Goal: Transaction & Acquisition: Book appointment/travel/reservation

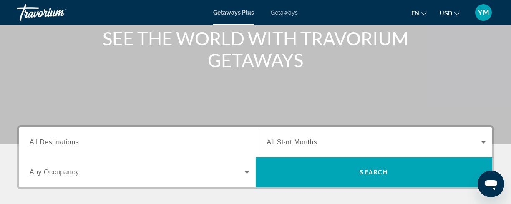
scroll to position [104, 0]
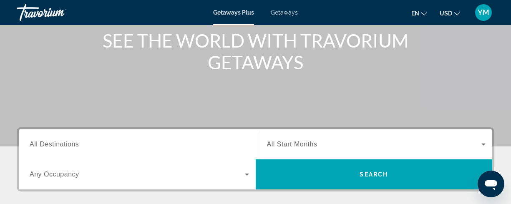
click at [83, 141] on input "Destination All Destinations" at bounding box center [139, 145] width 219 height 10
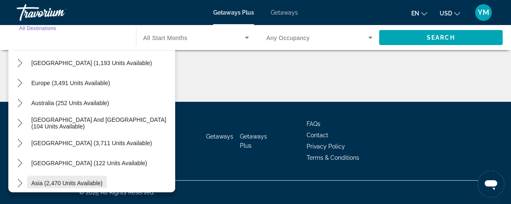
scroll to position [135, 0]
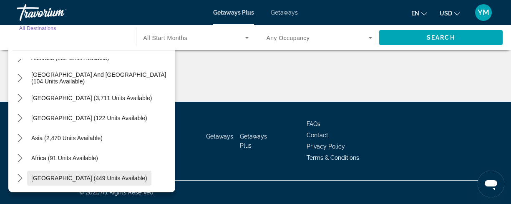
click at [96, 176] on span "[GEOGRAPHIC_DATA] (449 units available)" at bounding box center [89, 178] width 116 height 7
type input "**********"
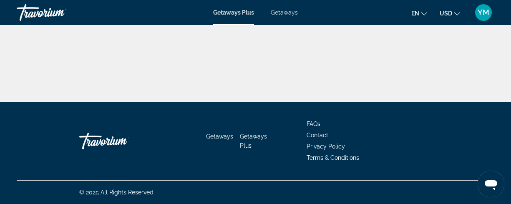
scroll to position [173, 0]
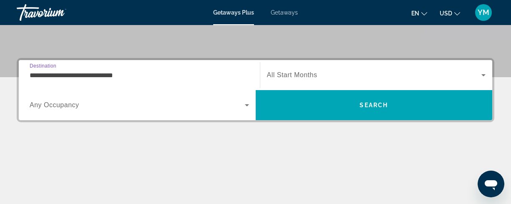
click at [304, 74] on span "All Start Months" at bounding box center [292, 74] width 50 height 7
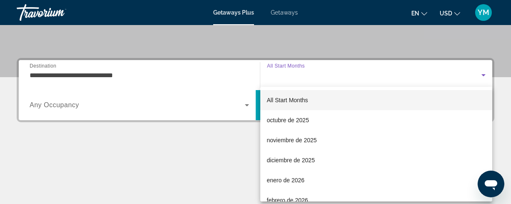
scroll to position [204, 0]
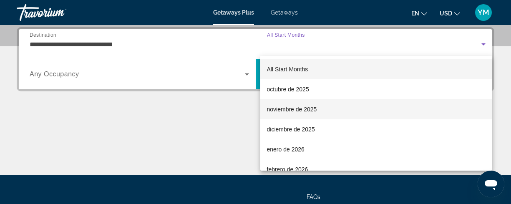
click at [298, 108] on span "noviembre de 2025" at bounding box center [292, 109] width 50 height 10
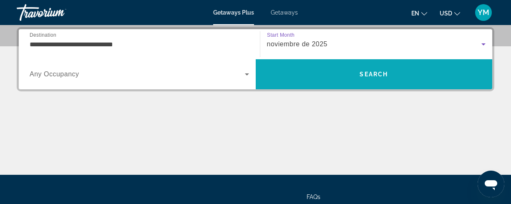
click at [384, 72] on span "Search" at bounding box center [373, 74] width 28 height 7
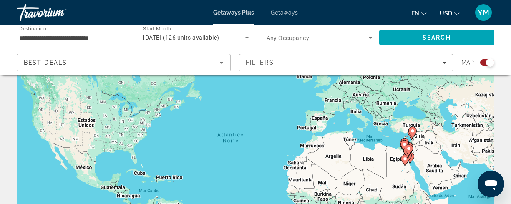
scroll to position [79, 0]
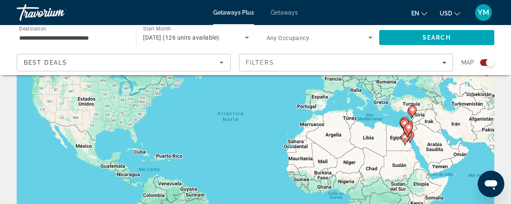
click at [417, 135] on div "Para activar la función de arrastre con el teclado, pulsa Alt + Intro. Cuando h…" at bounding box center [255, 130] width 477 height 250
click at [414, 135] on icon "Main content" at bounding box center [410, 137] width 8 height 12
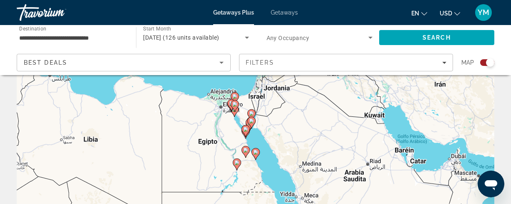
scroll to position [0, 0]
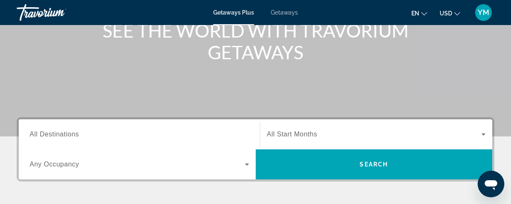
scroll to position [137, 0]
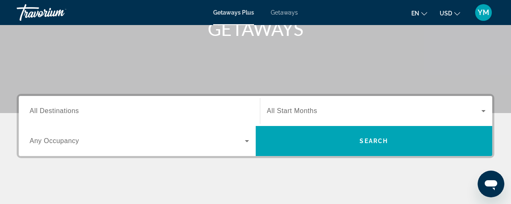
click at [83, 111] on input "Destination All Destinations" at bounding box center [139, 111] width 219 height 10
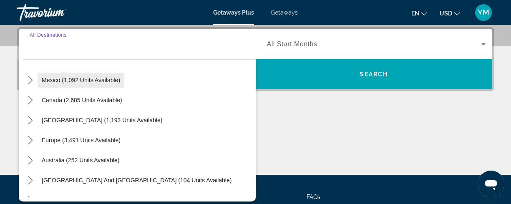
scroll to position [52, 0]
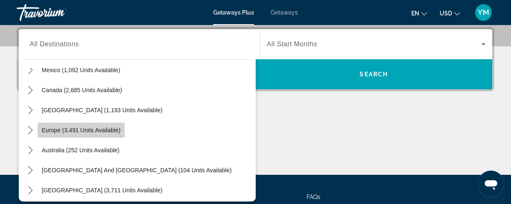
click at [90, 129] on span "Europe (3,491 units available)" at bounding box center [81, 130] width 79 height 7
type input "**********"
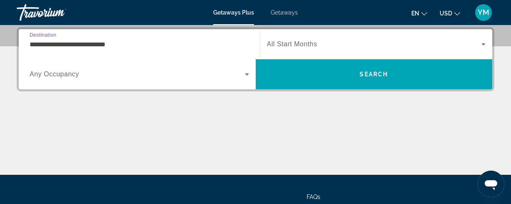
click at [279, 49] on span "Search widget" at bounding box center [374, 44] width 215 height 10
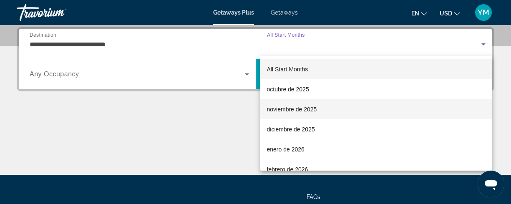
click at [284, 107] on span "noviembre de 2025" at bounding box center [292, 109] width 50 height 10
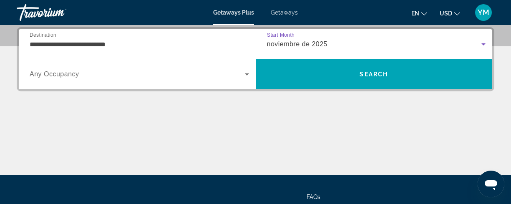
click at [107, 79] on span "Search widget" at bounding box center [137, 74] width 215 height 10
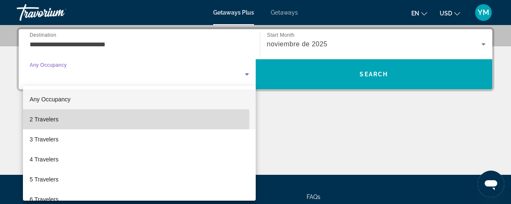
click at [60, 119] on mat-option "2 Travelers" at bounding box center [139, 119] width 233 height 20
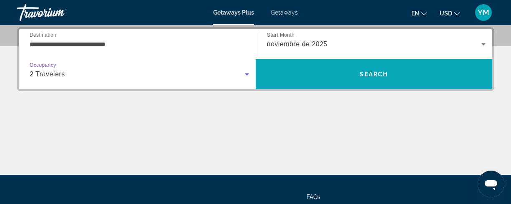
click at [356, 71] on span "Search" at bounding box center [374, 74] width 237 height 20
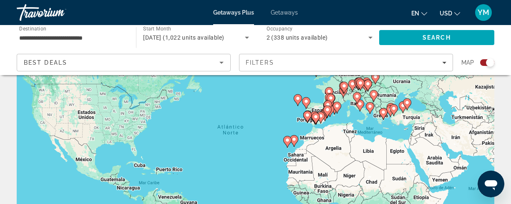
scroll to position [64, 0]
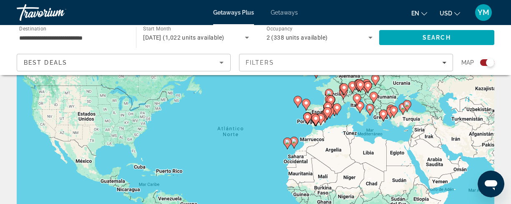
click at [334, 98] on icon "Main content" at bounding box center [331, 101] width 8 height 11
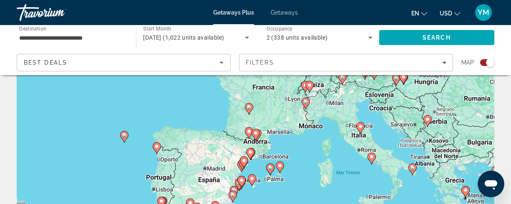
scroll to position [61, 0]
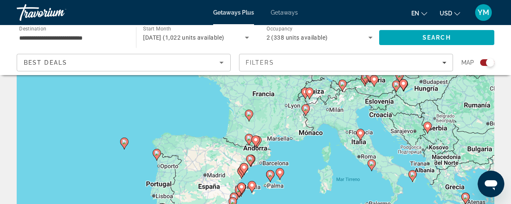
click at [308, 90] on image "Main content" at bounding box center [309, 91] width 5 height 5
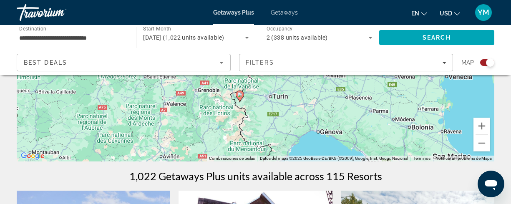
scroll to position [181, 0]
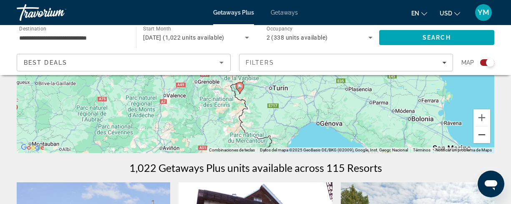
click at [479, 137] on button "Reducir" at bounding box center [481, 134] width 17 height 17
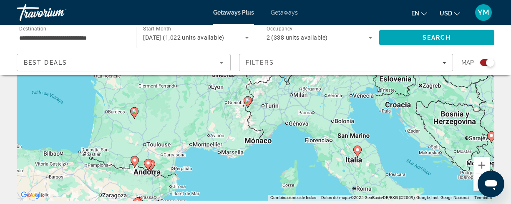
scroll to position [143, 0]
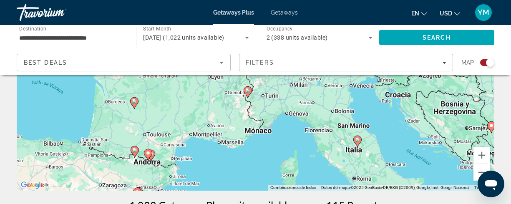
click at [362, 142] on div "Para activar la función de arrastre con el teclado, pulsa Alt + Intro. Cuando h…" at bounding box center [255, 65] width 477 height 250
click at [359, 141] on image "Main content" at bounding box center [357, 139] width 5 height 5
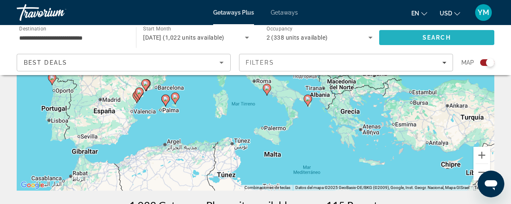
click at [423, 33] on span "Search" at bounding box center [436, 38] width 115 height 20
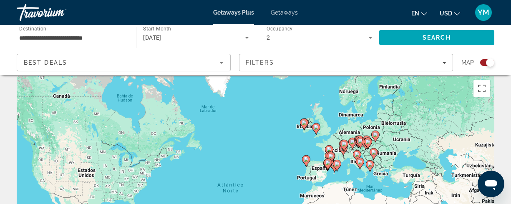
scroll to position [15, 0]
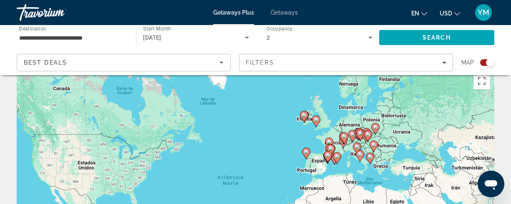
click at [360, 154] on image "Main content" at bounding box center [359, 154] width 5 height 5
type input "**********"
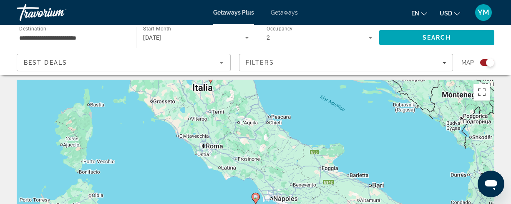
scroll to position [0, 0]
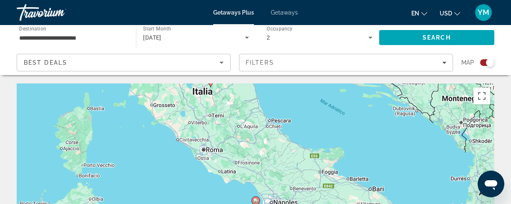
click at [442, 155] on div "Para activar la función de arrastre con el teclado, pulsa Alt + Intro. Cuando h…" at bounding box center [255, 208] width 477 height 250
click at [211, 84] on icon "Main content" at bounding box center [210, 81] width 8 height 11
click at [211, 84] on div "Para activar la función de arrastre con el teclado, pulsa Alt + Intro. Cuando h…" at bounding box center [255, 208] width 477 height 250
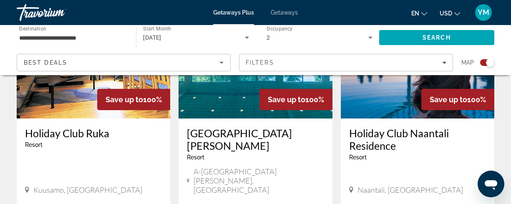
scroll to position [1316, 0]
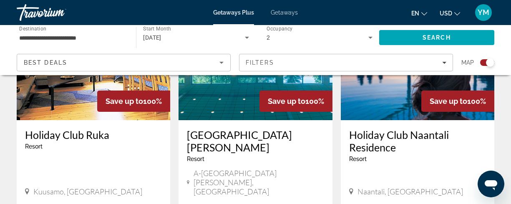
scroll to position [1309, 0]
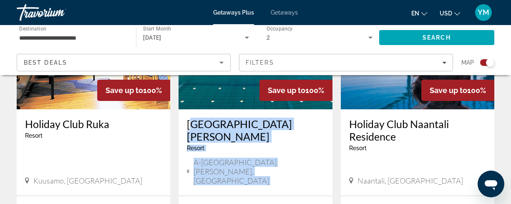
drag, startPoint x: 178, startPoint y: 86, endPoint x: 313, endPoint y: 193, distance: 171.8
click at [313, 193] on div "Save up to 100% [GEOGRAPHIC_DATA][PERSON_NAME] - This is an adults only resort …" at bounding box center [254, 125] width 153 height 298
copy div "[GEOGRAPHIC_DATA][PERSON_NAME] - This is an adults only resort A-[GEOGRAPHIC_DA…"
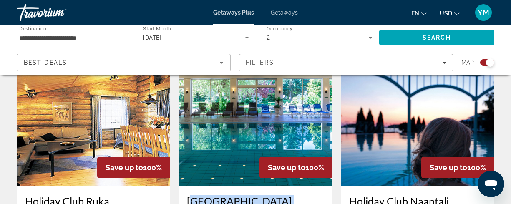
scroll to position [1231, 0]
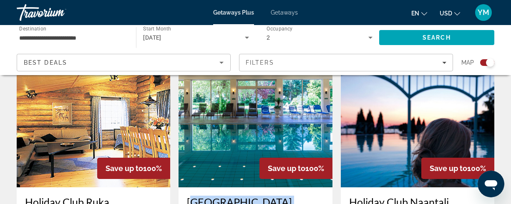
click at [240, 119] on img "Main content" at bounding box center [254, 120] width 153 height 133
click at [0, 0] on div at bounding box center [0, 0] width 0 height 0
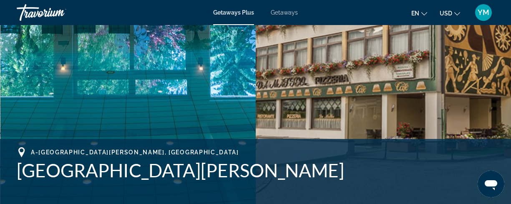
scroll to position [208, 0]
